Goal: Information Seeking & Learning: Learn about a topic

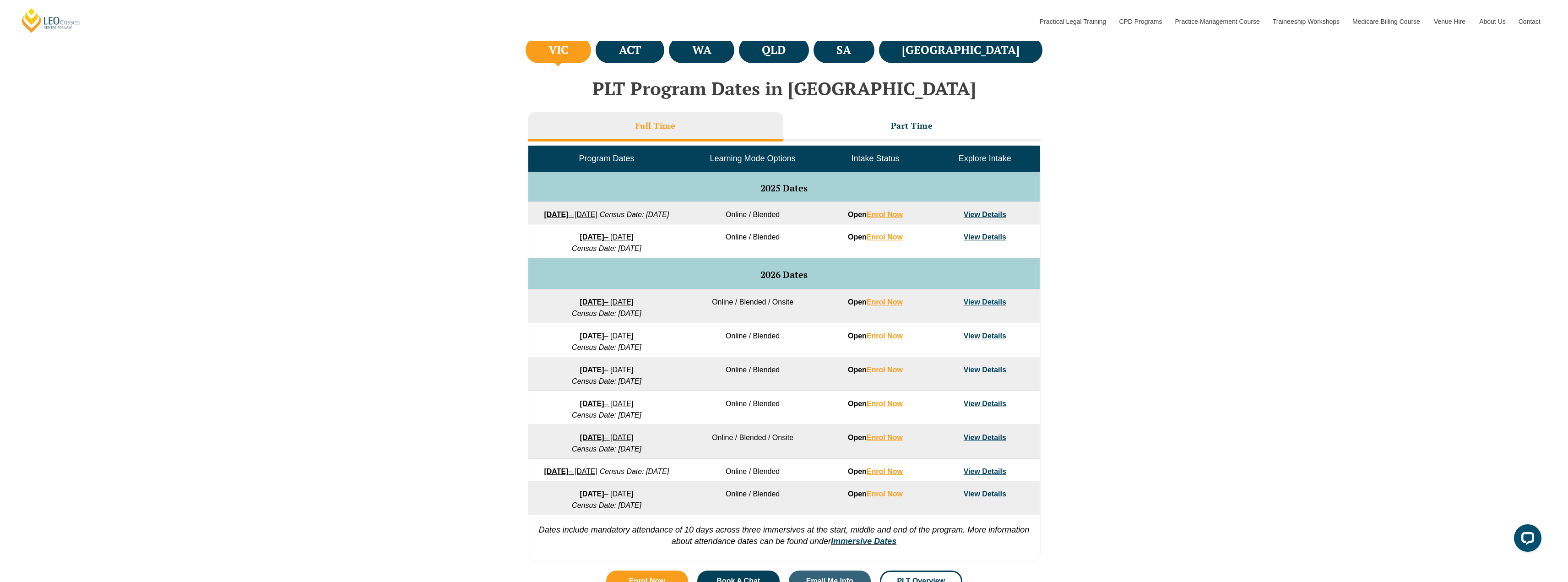
scroll to position [366, 0]
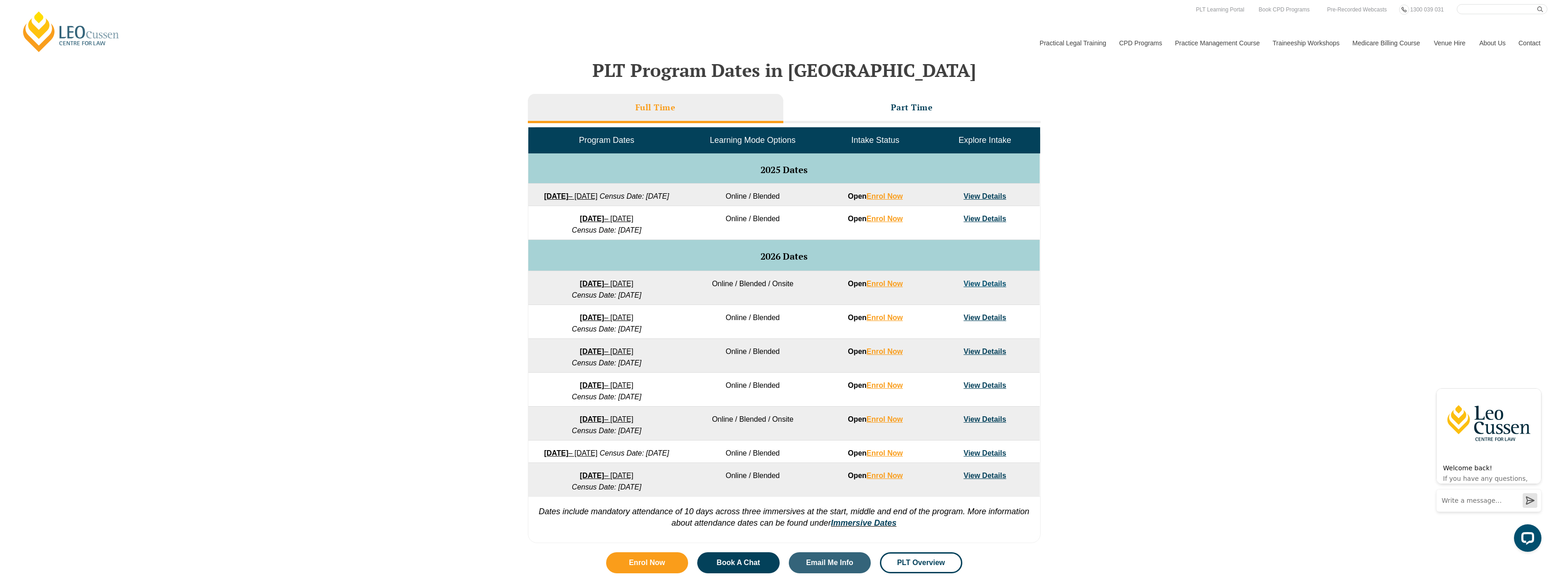
drag, startPoint x: 825, startPoint y: 434, endPoint x: 1213, endPoint y: 437, distance: 388.0
click at [1213, 437] on div "VIC ACT WA QLD SA NSW PLT Program Dates in Victoria Full Time Part Time Program…" at bounding box center [784, 282] width 1568 height 531
click at [1185, 296] on div "VIC ACT WA QLD SA NSW PLT Program Dates in Victoria Full Time Part Time Program…" at bounding box center [784, 282] width 1568 height 531
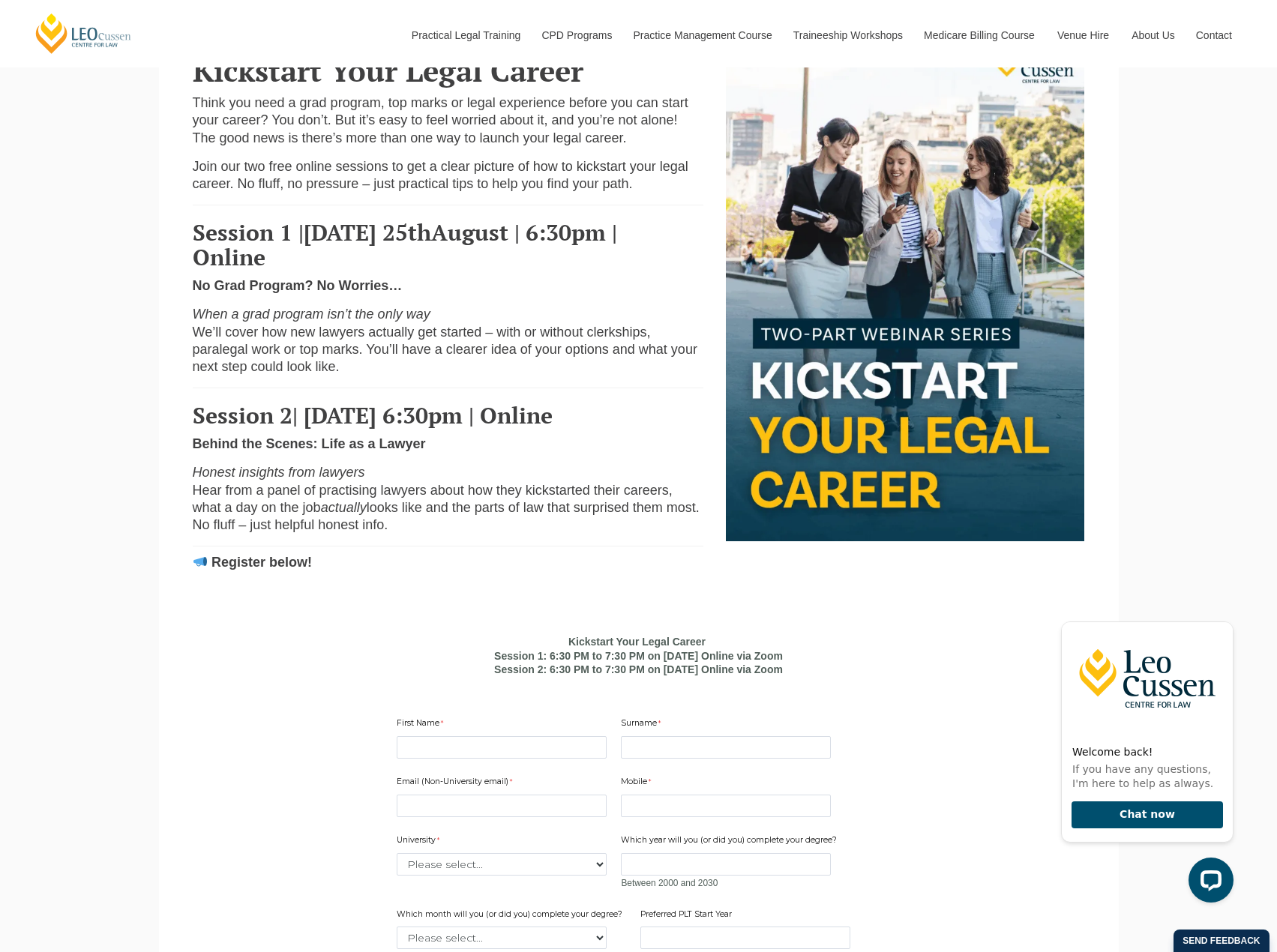
scroll to position [750, 0]
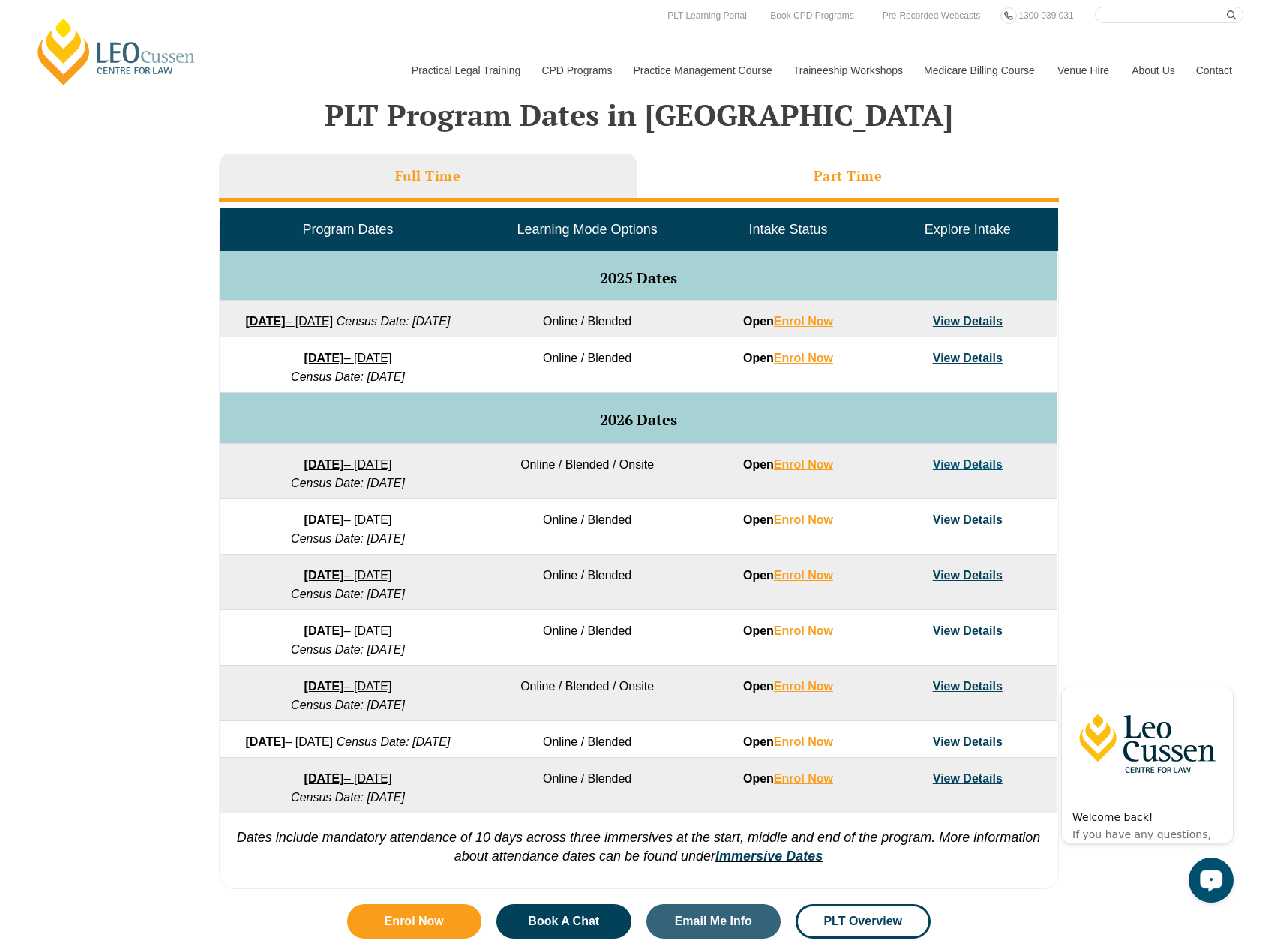
click at [810, 176] on li "Part Time" at bounding box center [847, 177] width 422 height 48
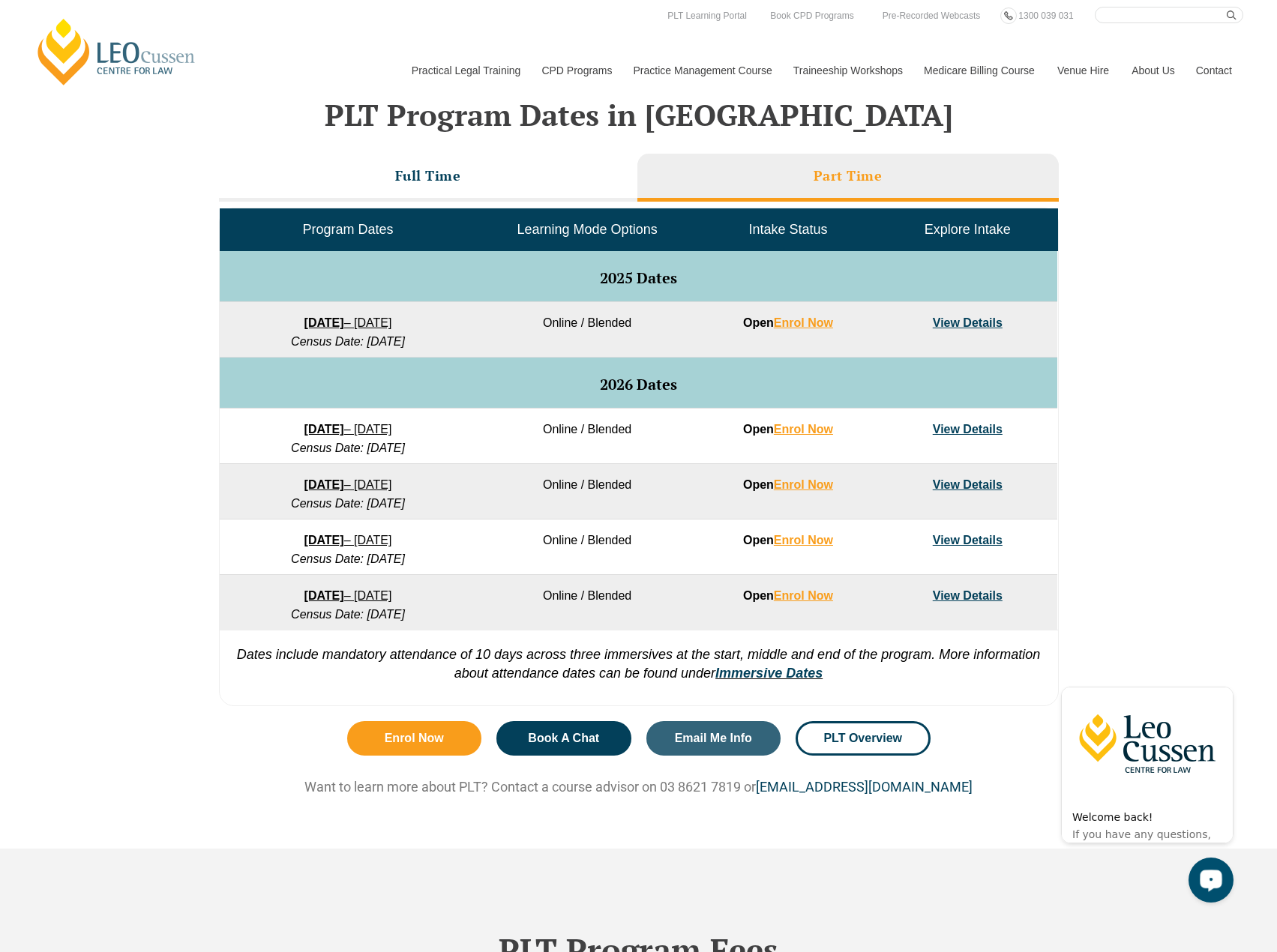
click at [385, 341] on em "Census Date: 20 October 2025" at bounding box center [348, 341] width 114 height 13
